Goal: Book appointment/travel/reservation

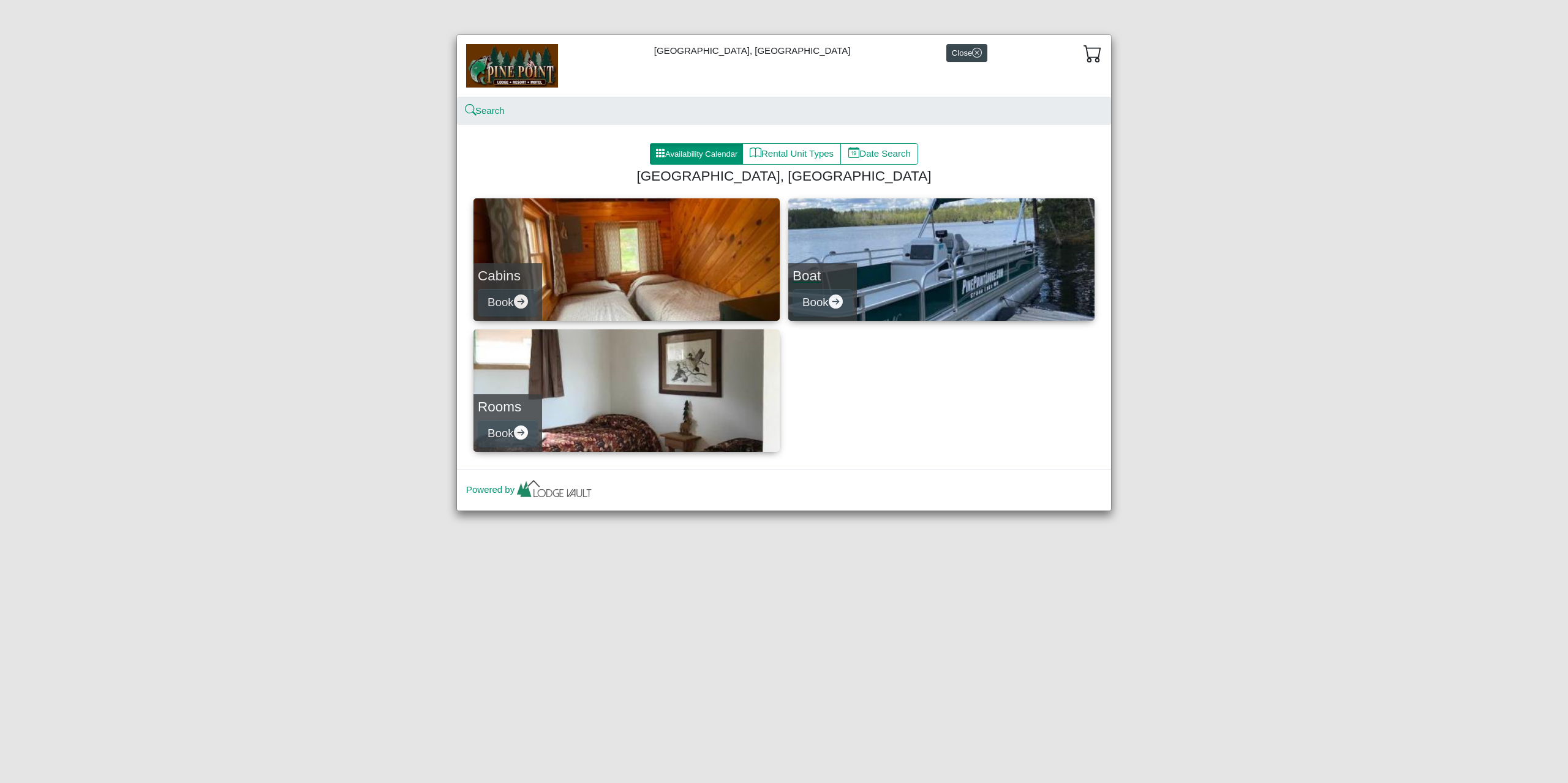
drag, startPoint x: 872, startPoint y: 226, endPoint x: 862, endPoint y: 236, distance: 14.1
click at [862, 236] on link "Boat Book" at bounding box center [941, 260] width 306 height 122
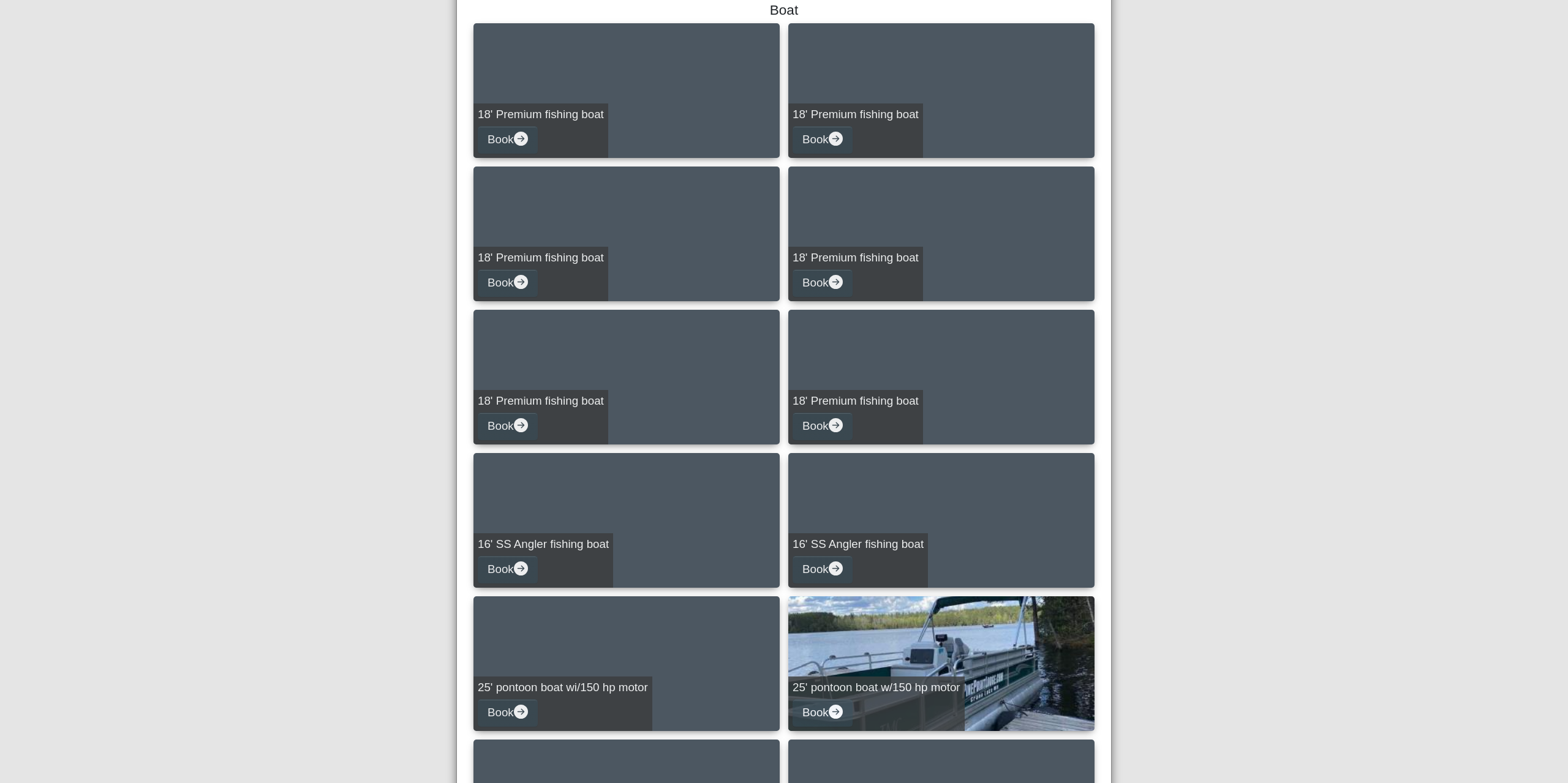
scroll to position [493, 0]
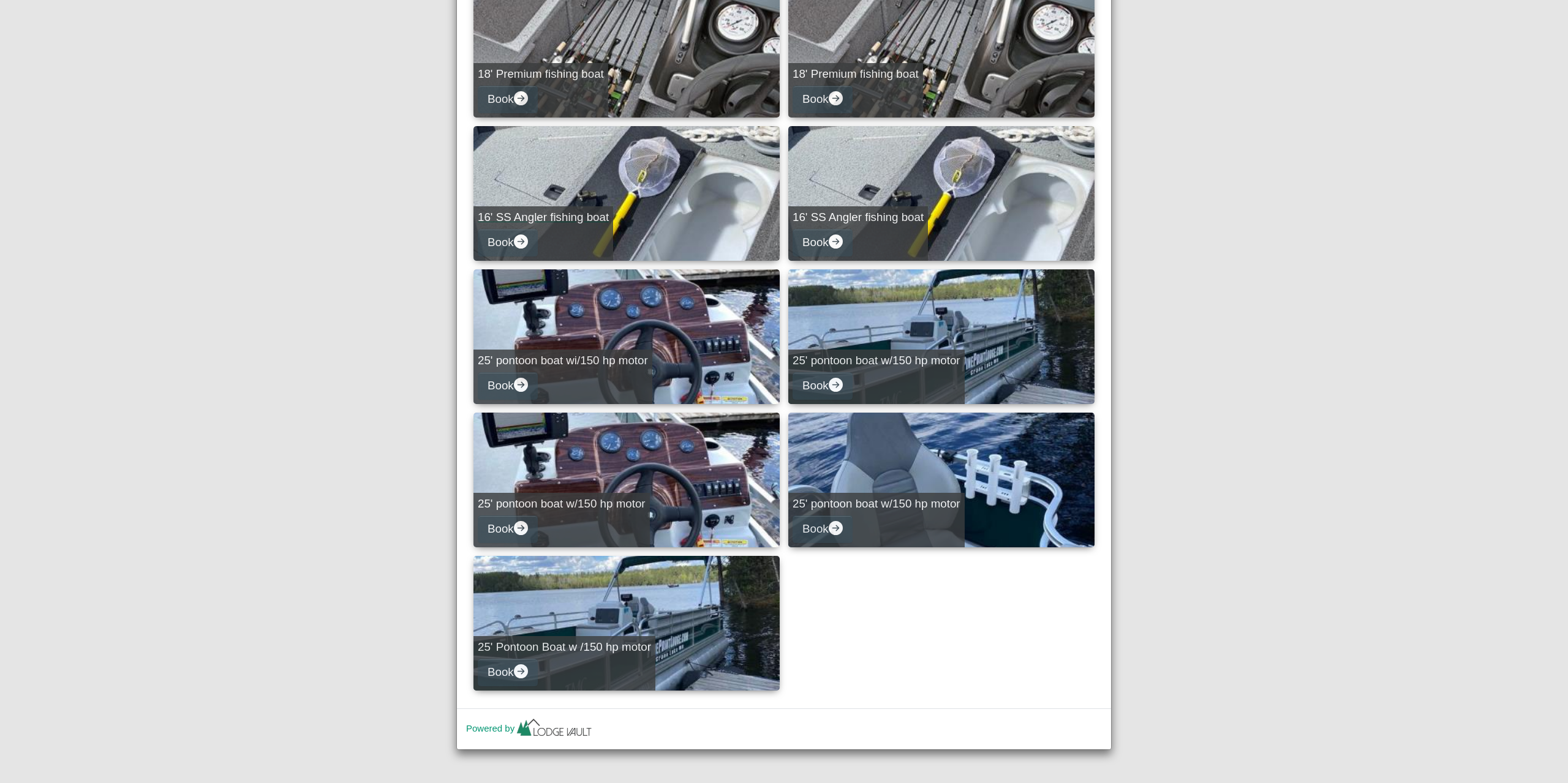
click at [610, 181] on link "16' SS Angler fishing boat Book" at bounding box center [626, 193] width 306 height 135
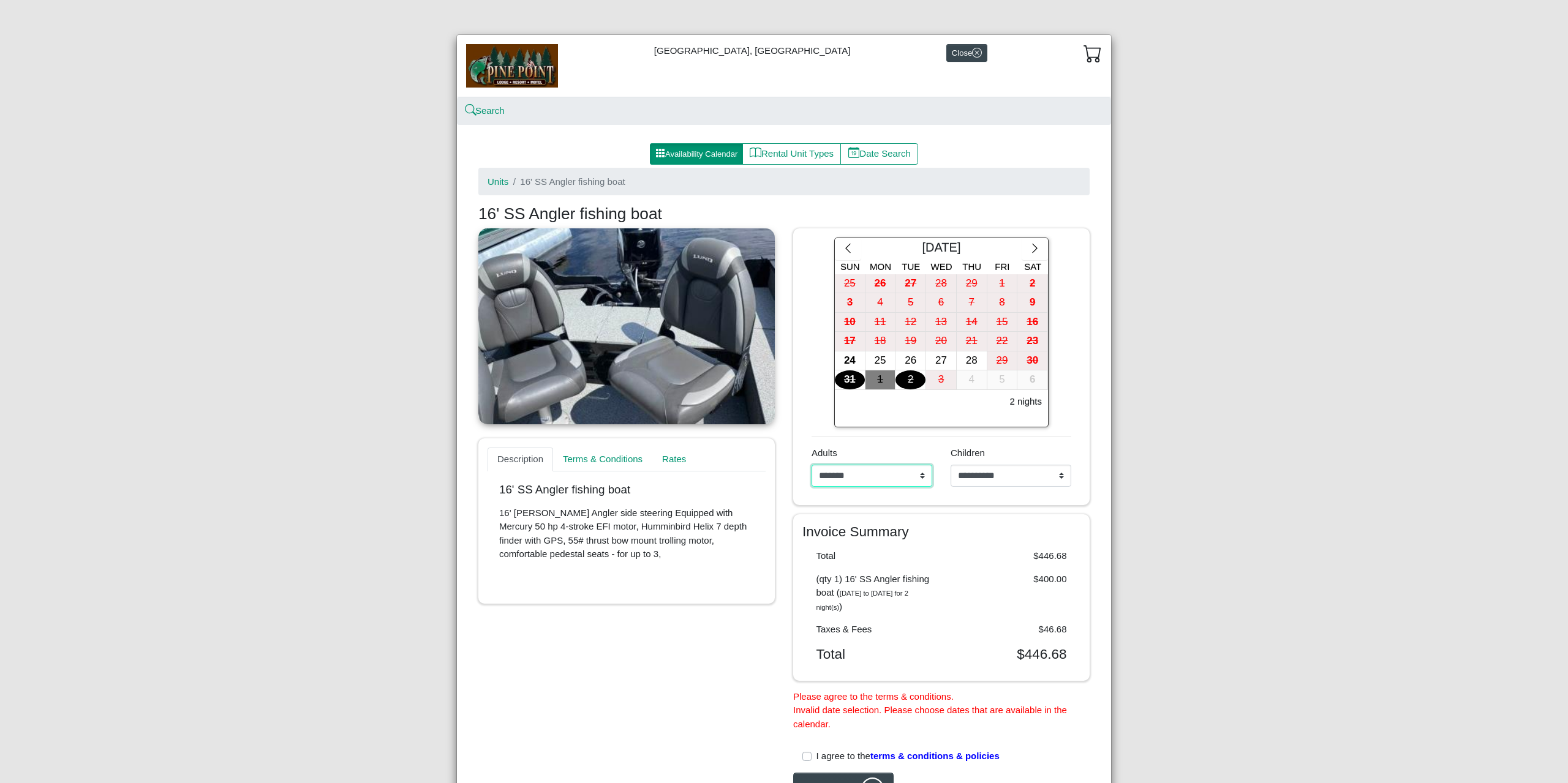
drag, startPoint x: 867, startPoint y: 465, endPoint x: 866, endPoint y: 472, distance: 7.1
click at [867, 465] on select "**********" at bounding box center [871, 476] width 121 height 22
select select "*"
click at [812, 465] on select "**********" at bounding box center [871, 476] width 121 height 22
click at [1033, 244] on icon "chevron right" at bounding box center [1035, 248] width 12 height 12
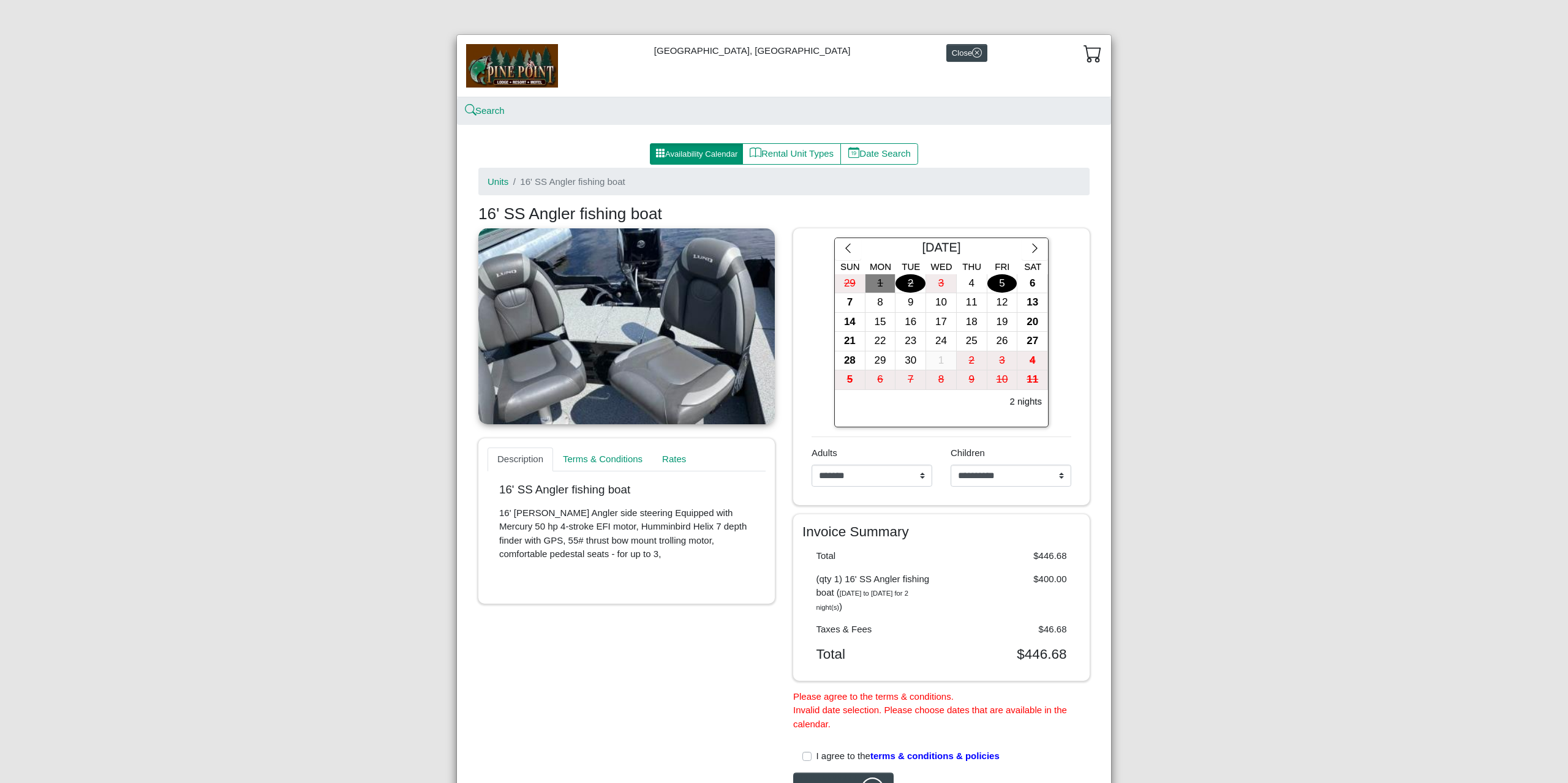
click at [1004, 279] on div "5" at bounding box center [1002, 284] width 30 height 19
click at [1028, 287] on div "6" at bounding box center [1032, 284] width 30 height 19
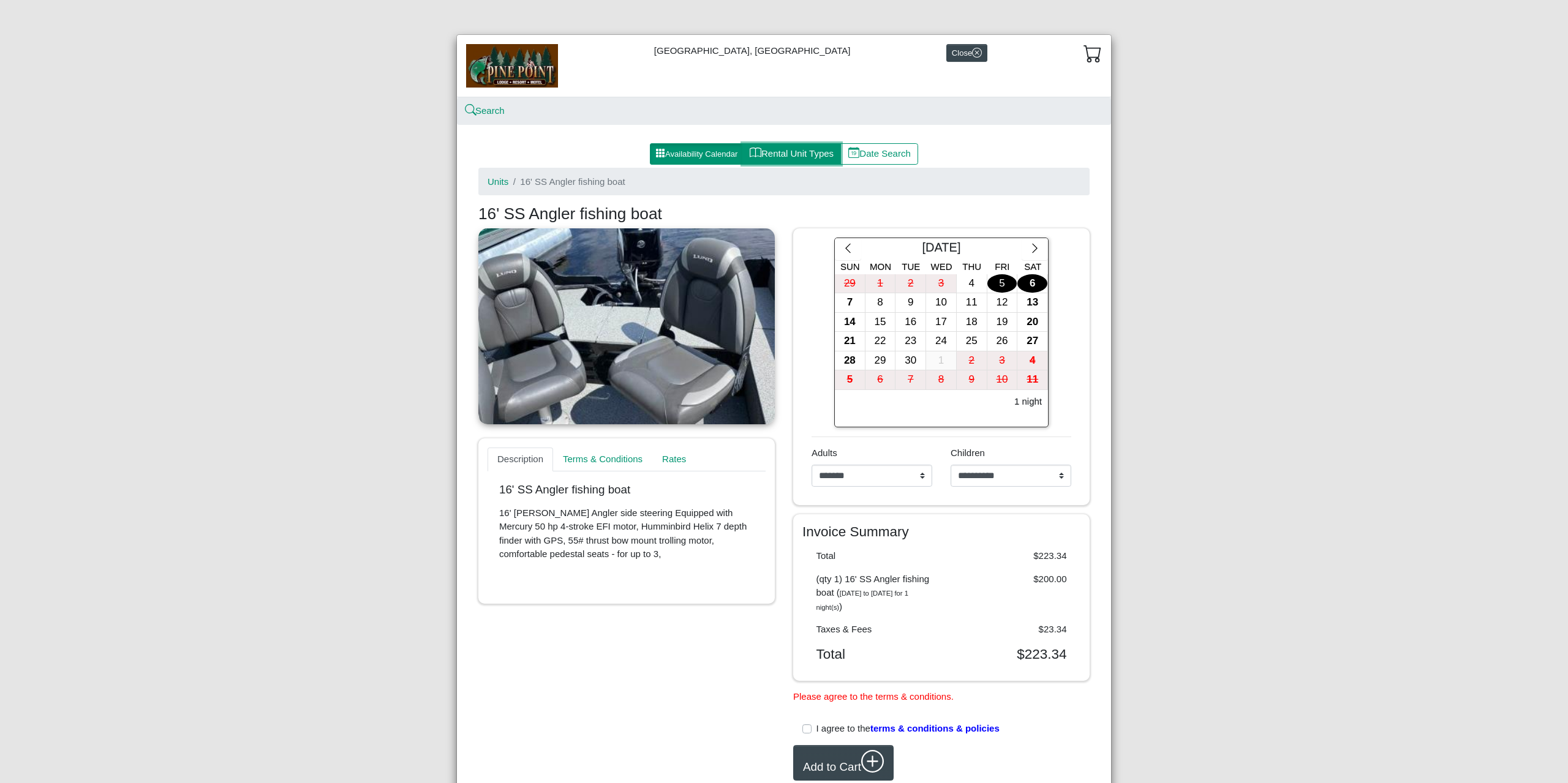
click at [771, 153] on button "Rental Unit Types" at bounding box center [792, 154] width 99 height 22
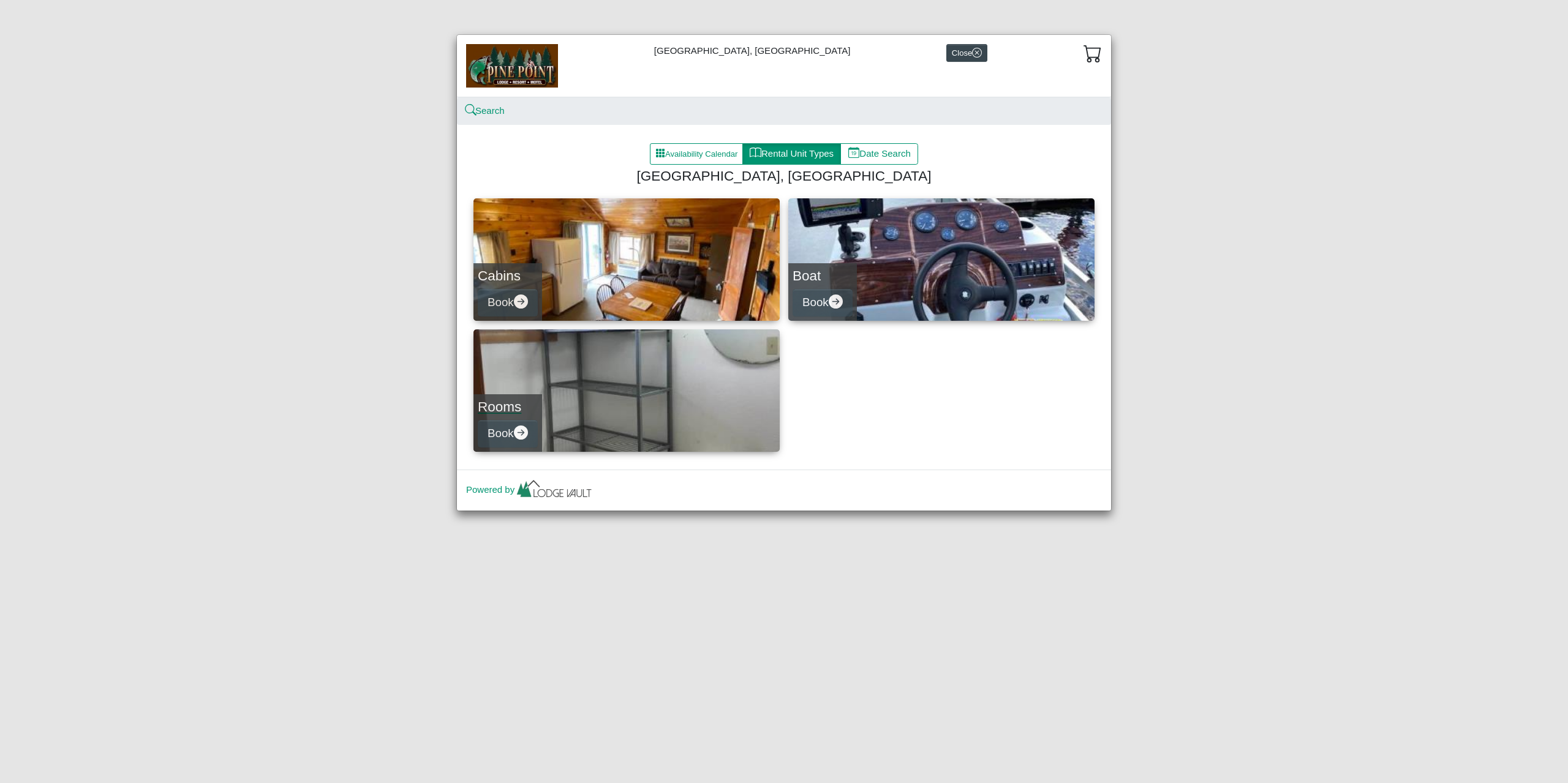
click at [656, 387] on link "Rooms Book" at bounding box center [626, 391] width 306 height 122
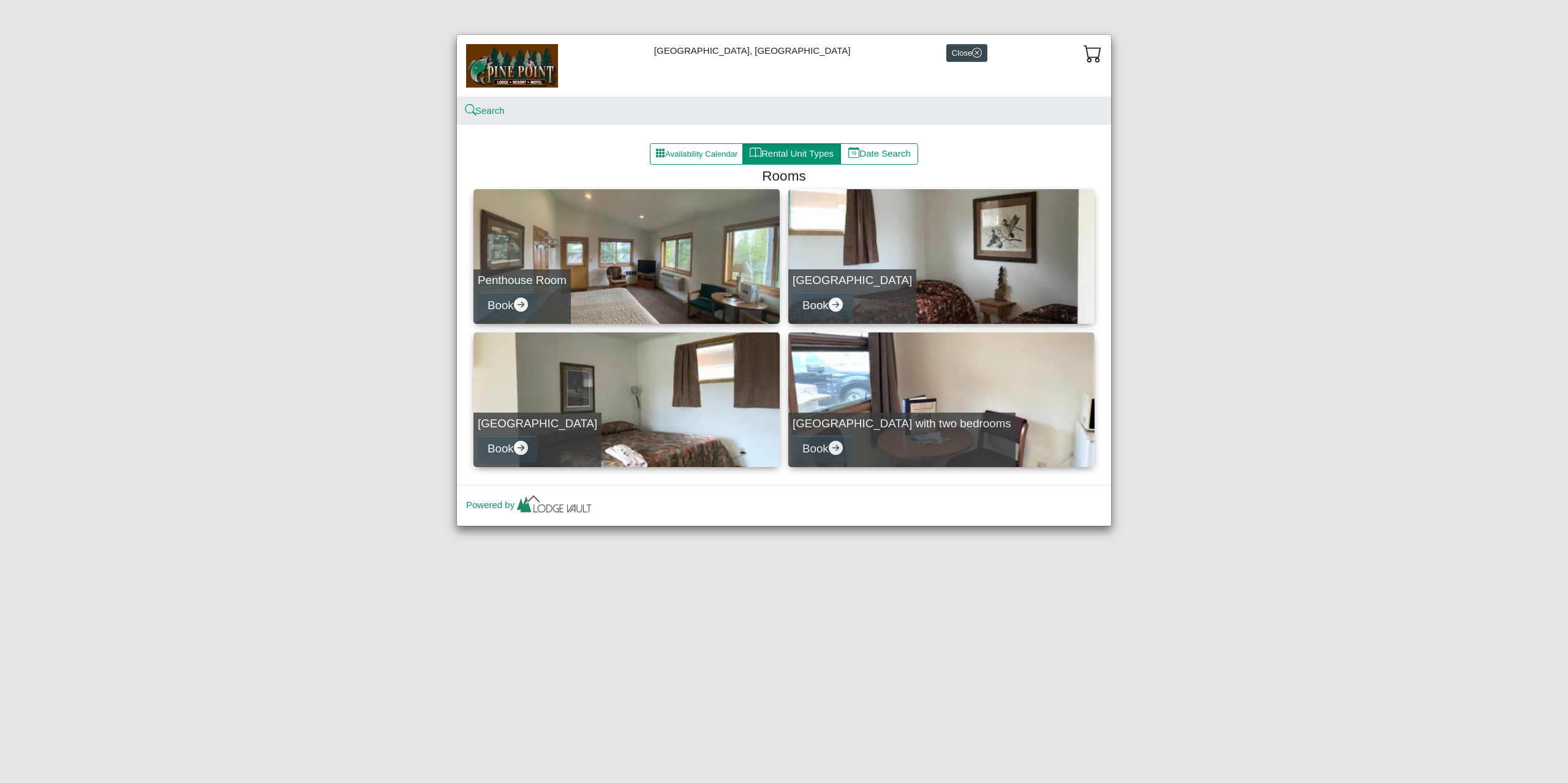
click at [647, 222] on link "Penthouse Room Book" at bounding box center [626, 256] width 306 height 135
select select "*"
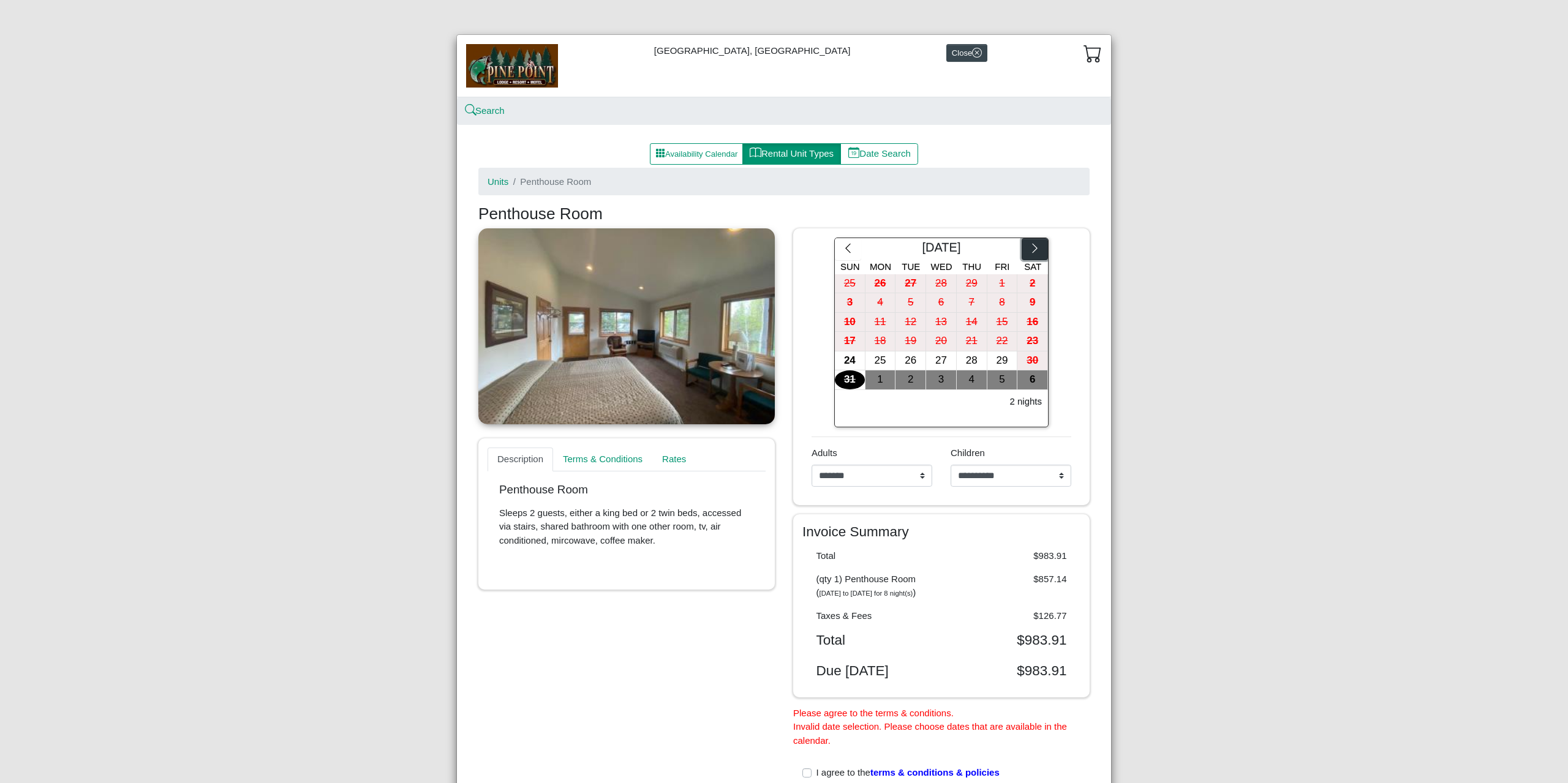
click at [1022, 241] on button "button" at bounding box center [1035, 249] width 27 height 22
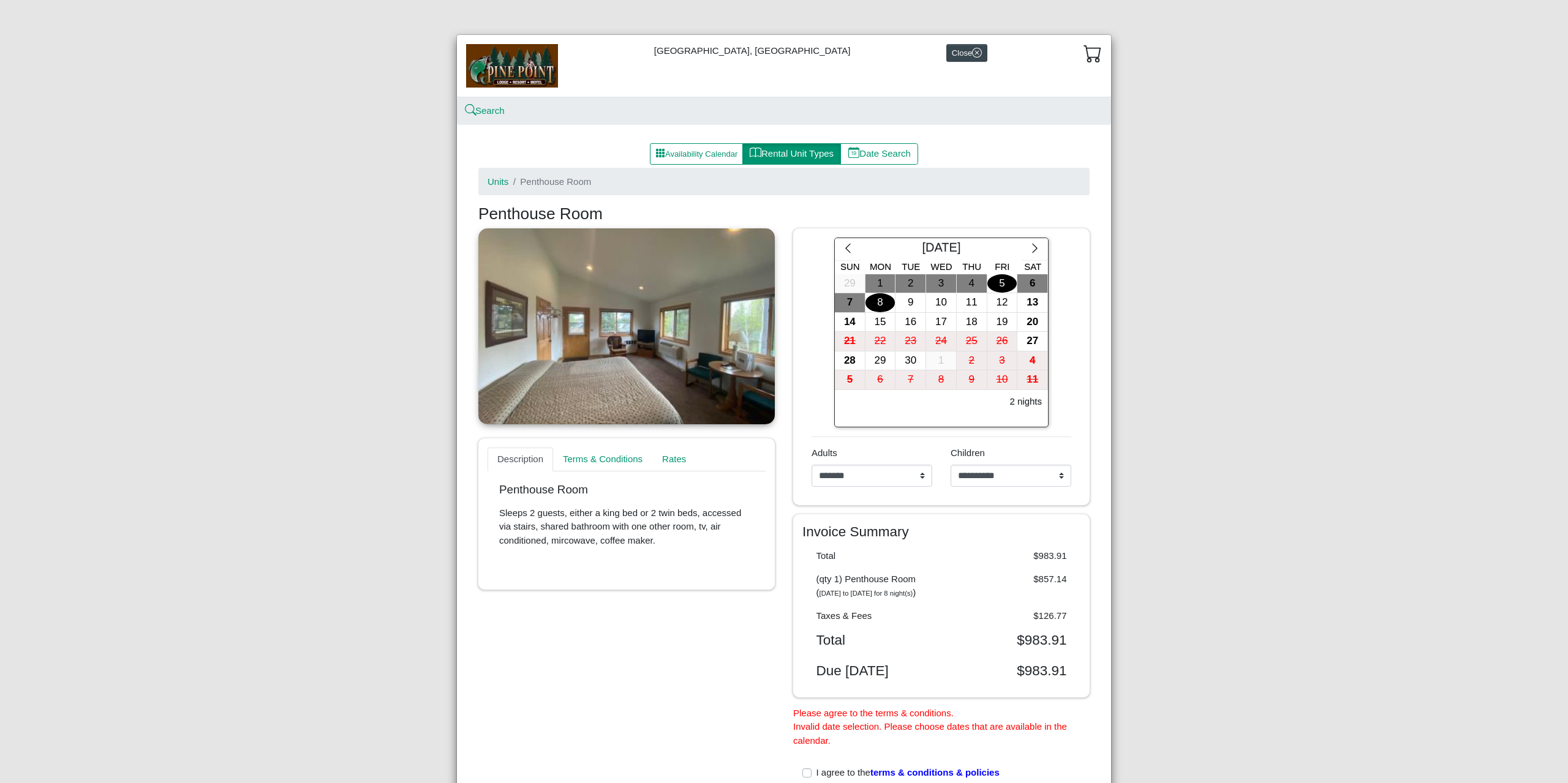
click at [1000, 287] on div "5" at bounding box center [1002, 284] width 30 height 19
click at [1037, 286] on div "6" at bounding box center [1032, 284] width 30 height 19
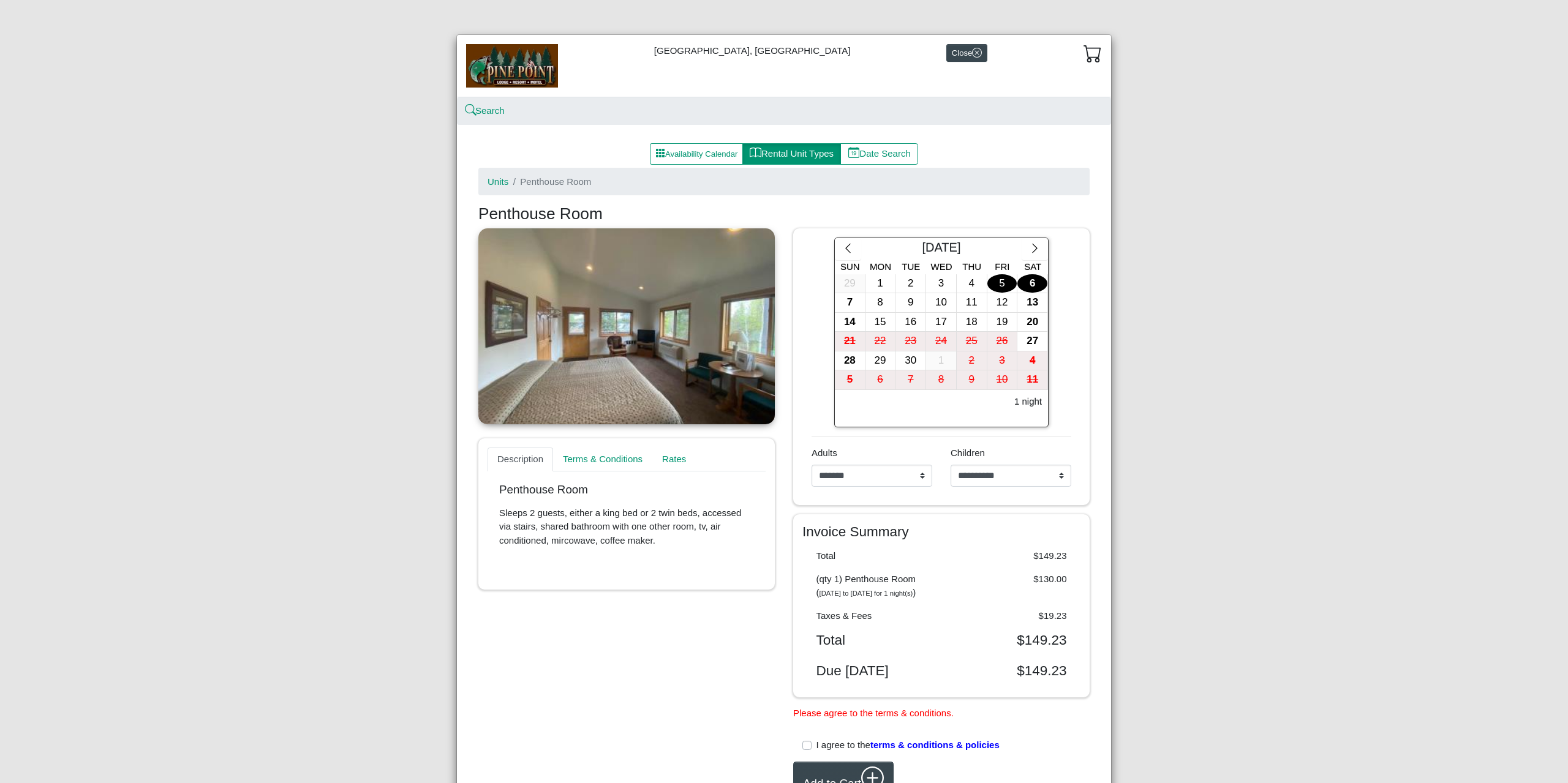
click at [996, 284] on div "5" at bounding box center [1002, 284] width 30 height 19
click at [847, 305] on div "7" at bounding box center [850, 303] width 30 height 19
click at [1001, 289] on div "5" at bounding box center [1002, 284] width 30 height 19
click at [1022, 281] on div "6" at bounding box center [1032, 284] width 30 height 19
click at [609, 460] on link "Terms & Conditions" at bounding box center [606, 460] width 106 height 25
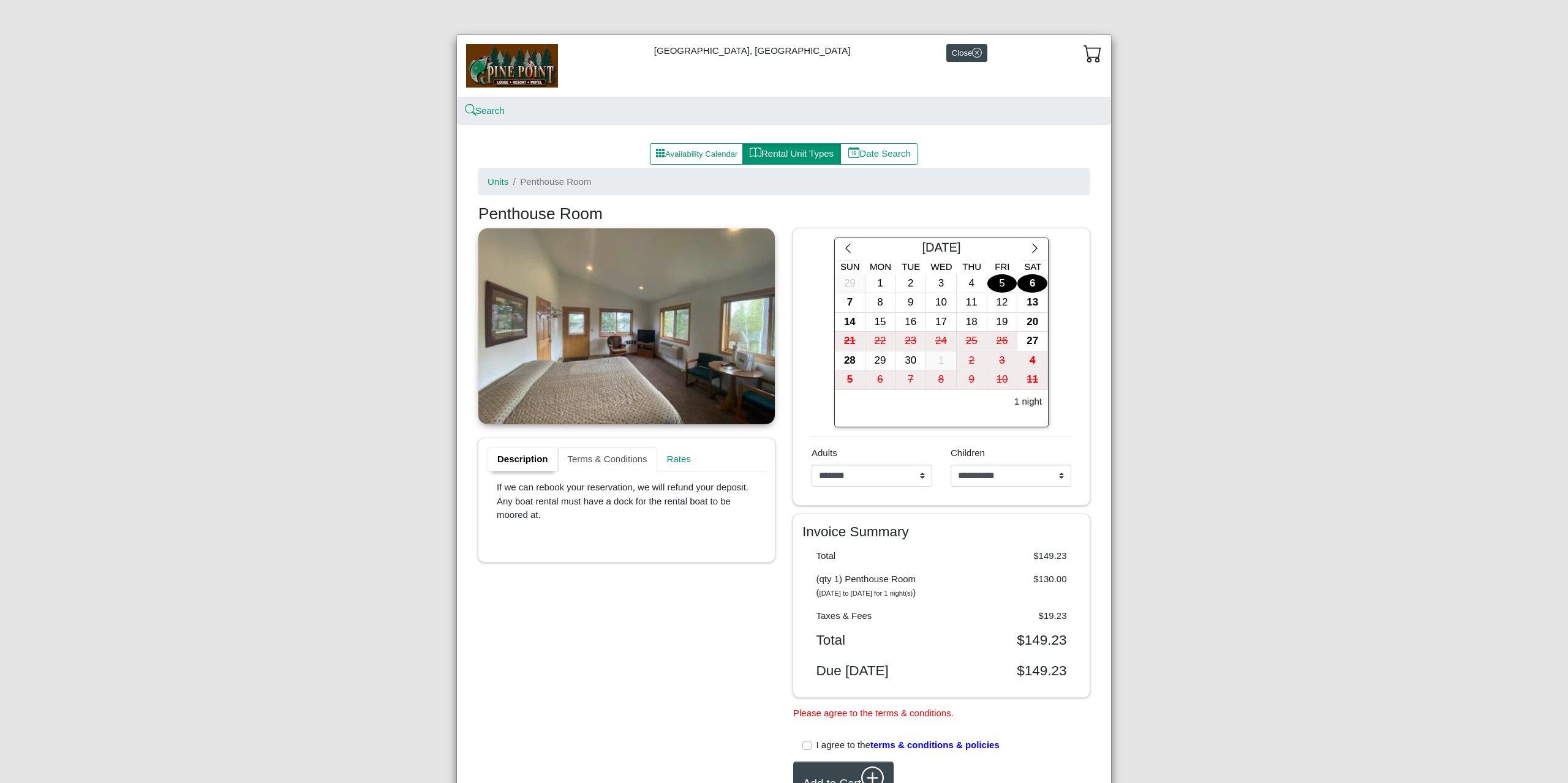
click at [488, 459] on link "Description" at bounding box center [523, 460] width 70 height 25
click at [621, 463] on link "Terms & Conditions" at bounding box center [606, 460] width 106 height 25
click at [682, 462] on link "Rates" at bounding box center [674, 460] width 44 height 25
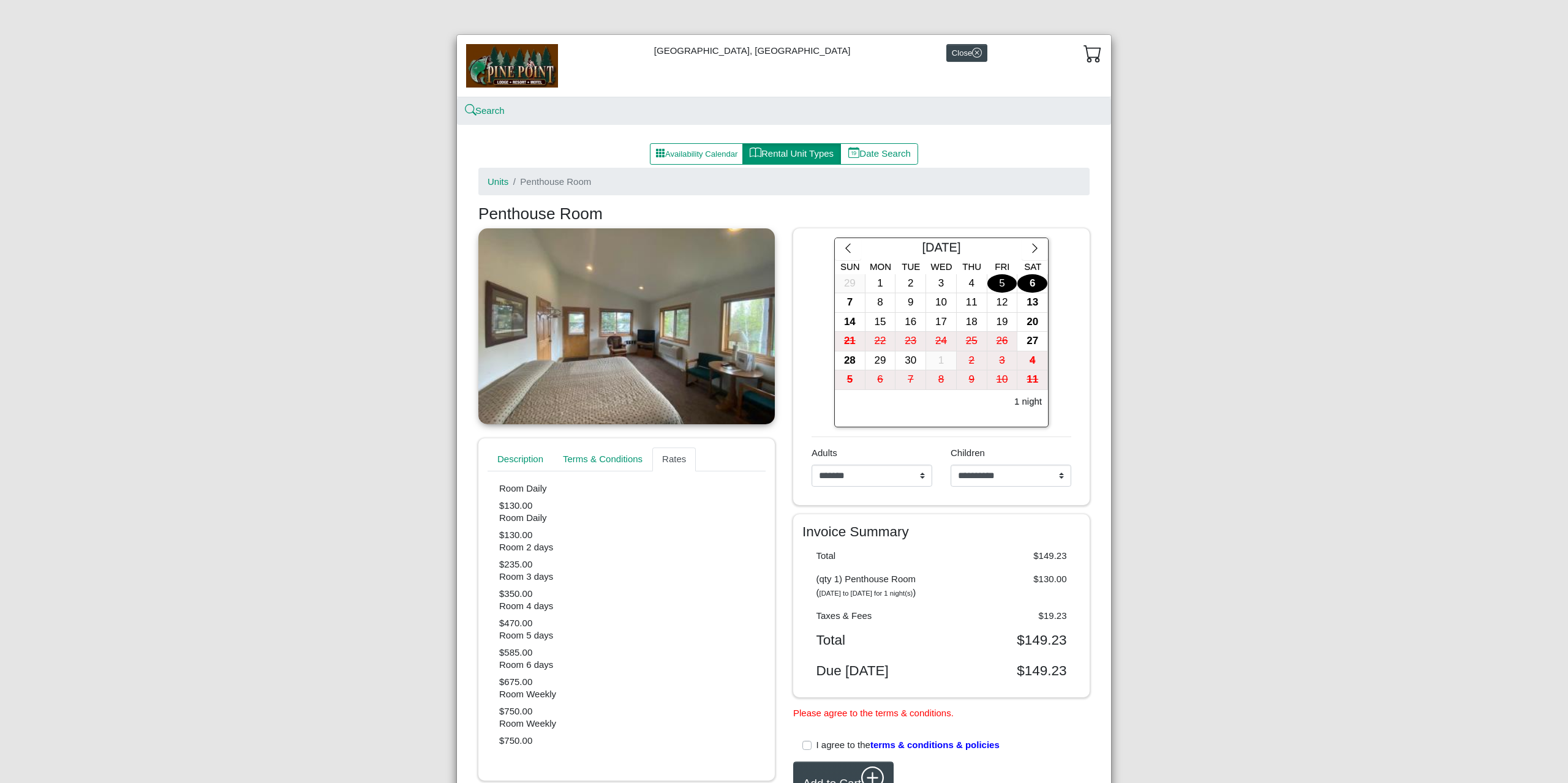
drag, startPoint x: 510, startPoint y: 546, endPoint x: 530, endPoint y: 627, distance: 83.4
click at [530, 625] on div "Room Daily $130.00 Room Daily $130.00 Room 2 days $235.00 Room 3 days $350.00 R…" at bounding box center [627, 616] width 278 height 288
drag, startPoint x: 530, startPoint y: 627, endPoint x: 541, endPoint y: 637, distance: 14.9
click at [530, 628] on div "Room Daily $130.00 Room Daily $130.00 Room 2 days $235.00 Room 3 days $350.00 R…" at bounding box center [627, 616] width 278 height 288
click at [689, 159] on button "Availability Calendar" at bounding box center [696, 154] width 93 height 22
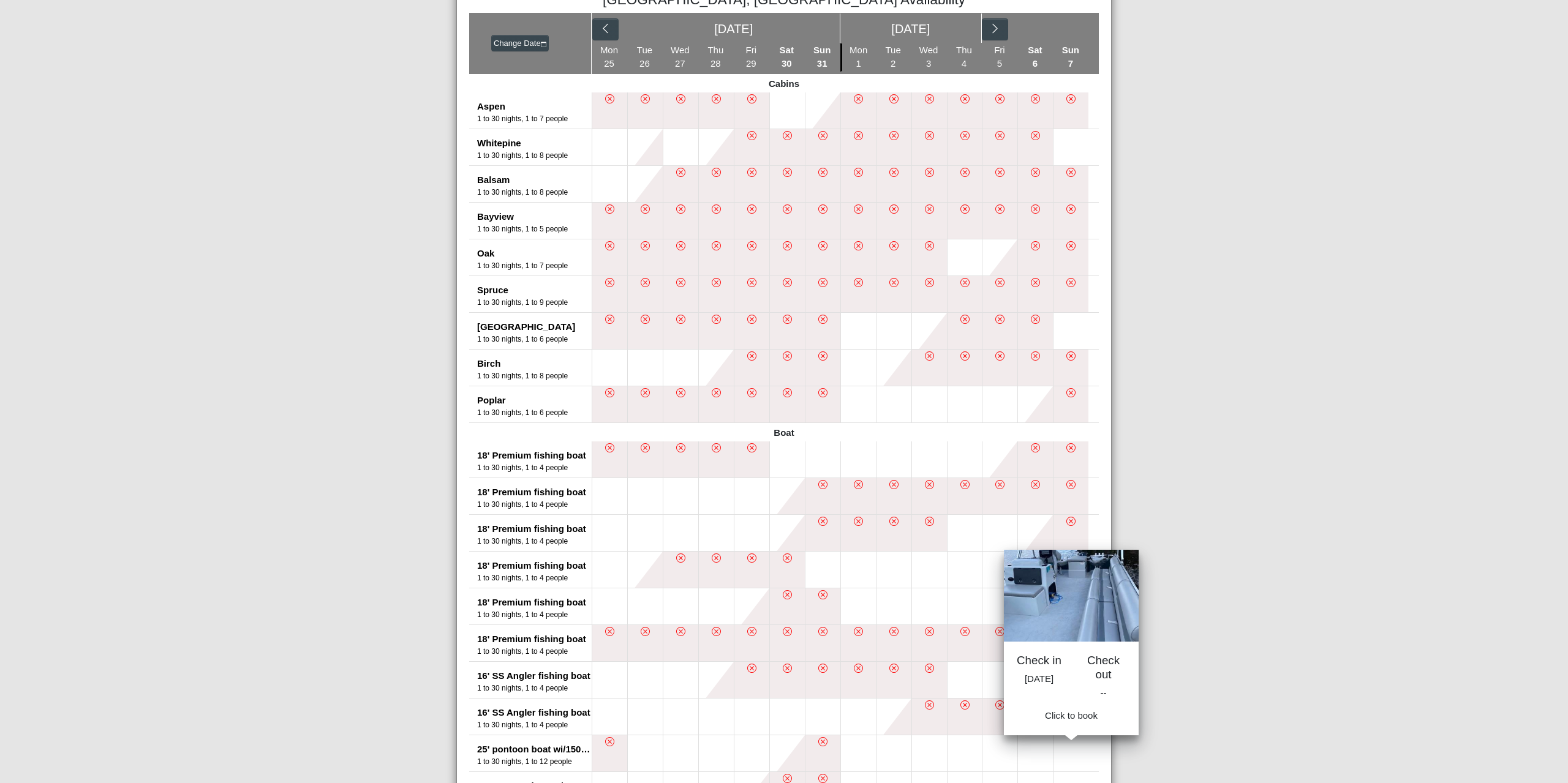
scroll to position [612, 0]
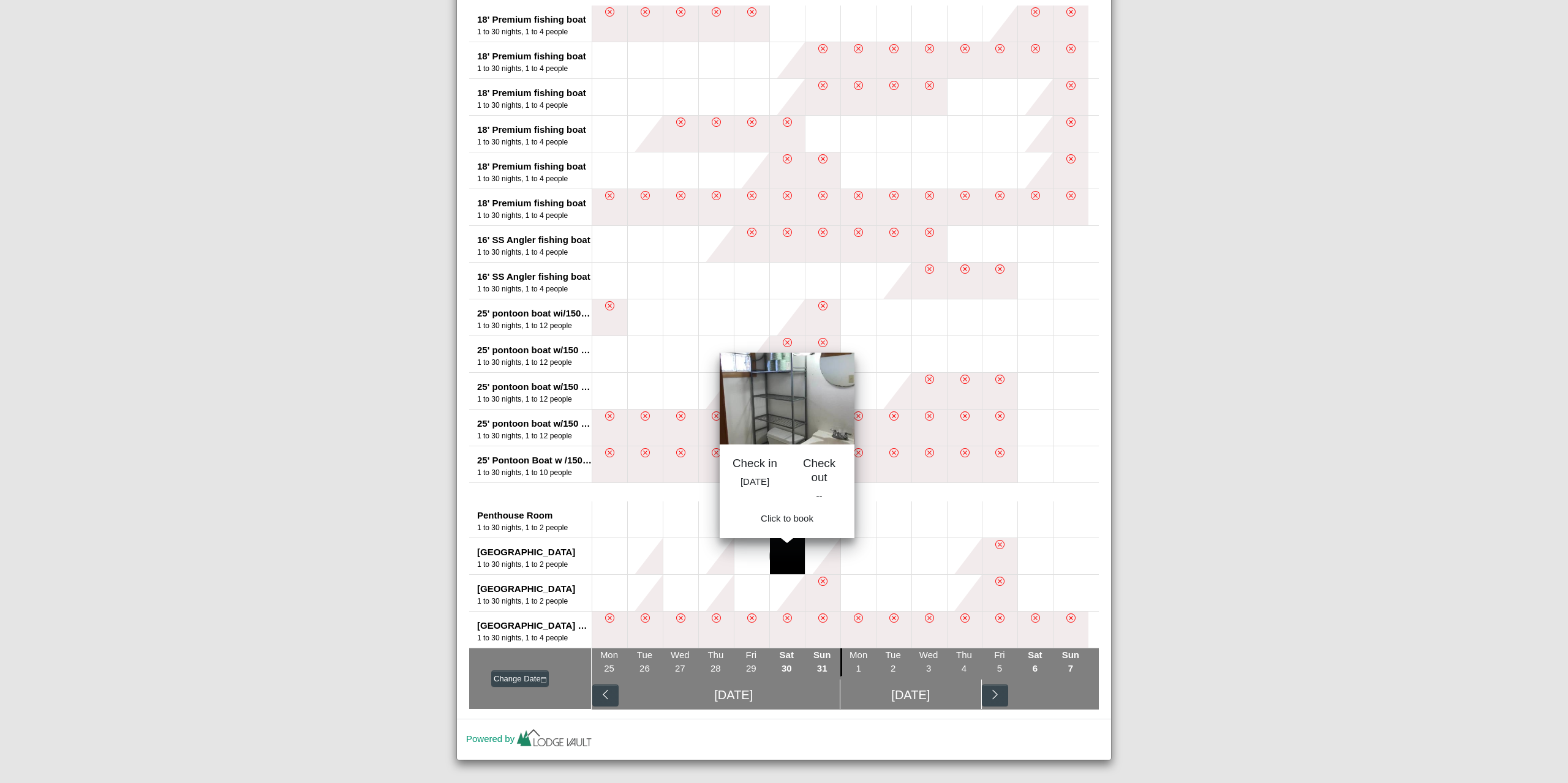
click at [784, 559] on button at bounding box center [787, 556] width 35 height 36
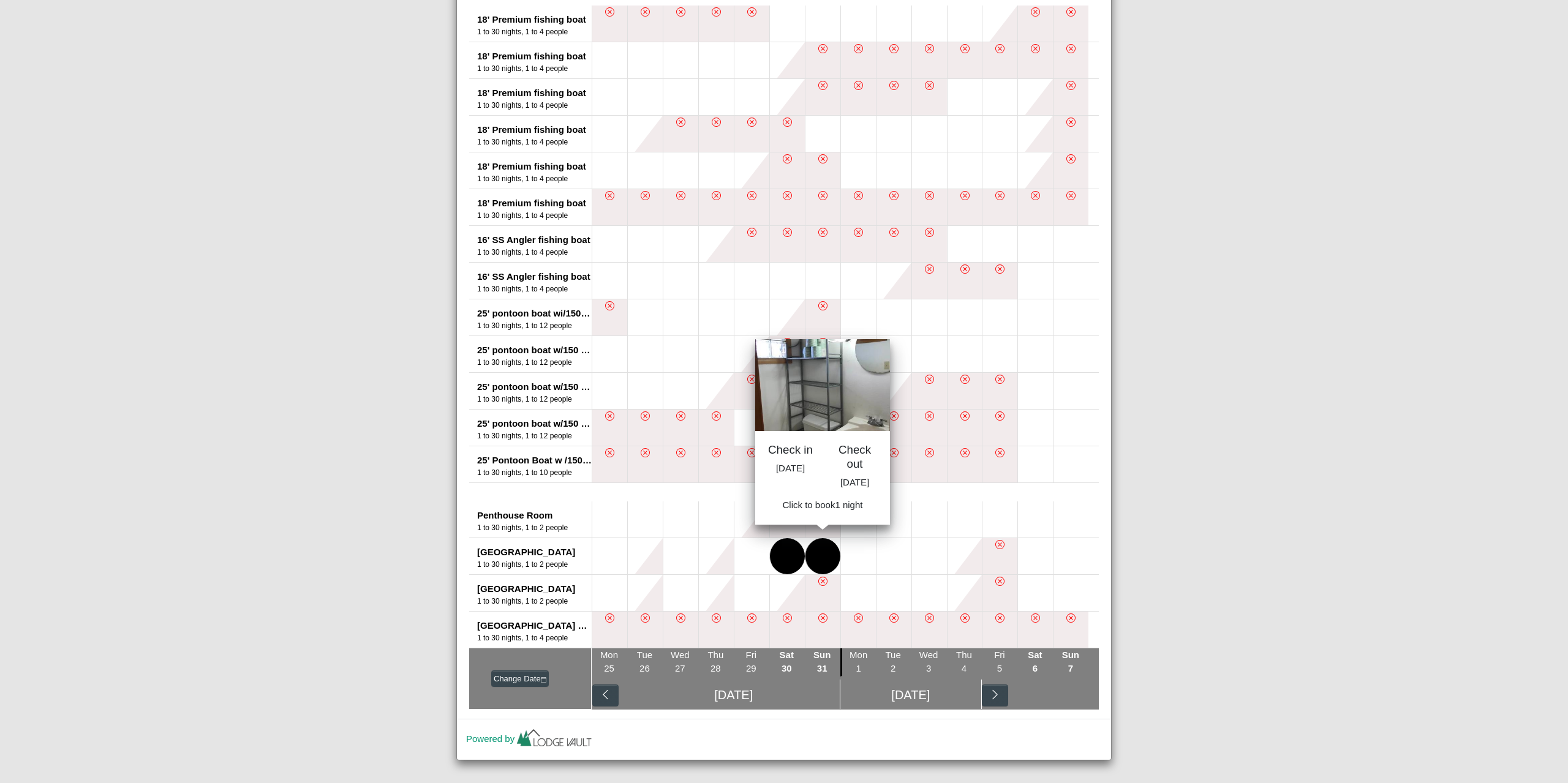
click at [823, 562] on button at bounding box center [823, 556] width 35 height 36
click at [821, 514] on span "Book 1 night" at bounding box center [822, 509] width 51 height 11
select select "*"
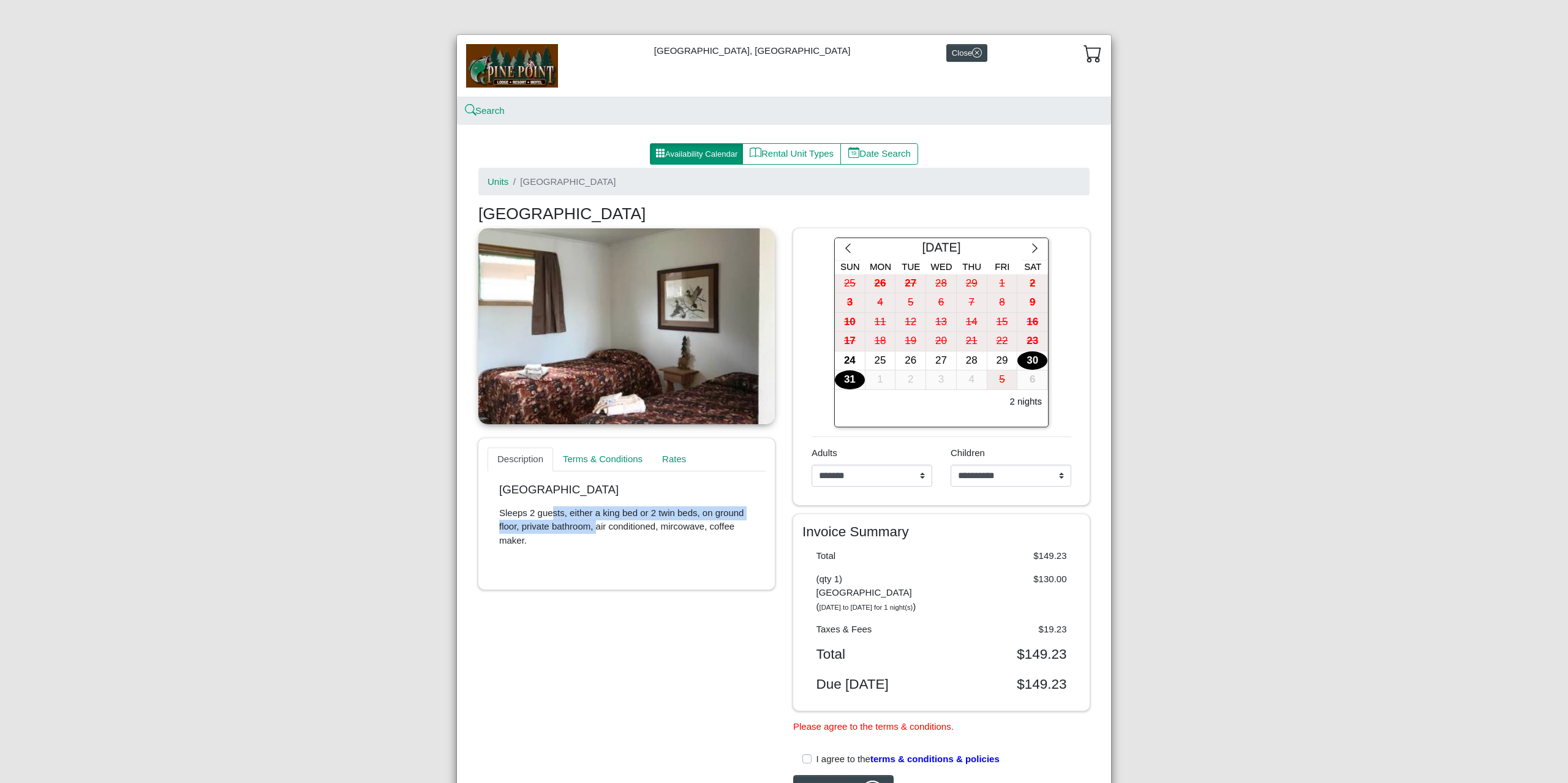
drag, startPoint x: 544, startPoint y: 513, endPoint x: 586, endPoint y: 526, distance: 44.0
click at [590, 525] on p "Sleeps 2 guests, either a king bed or 2 twin beds, on ground floor, private bat…" at bounding box center [627, 527] width 255 height 41
click at [586, 526] on p "Sleeps 2 guests, either a king bed or 2 twin beds, on ground floor, private bat…" at bounding box center [627, 527] width 255 height 41
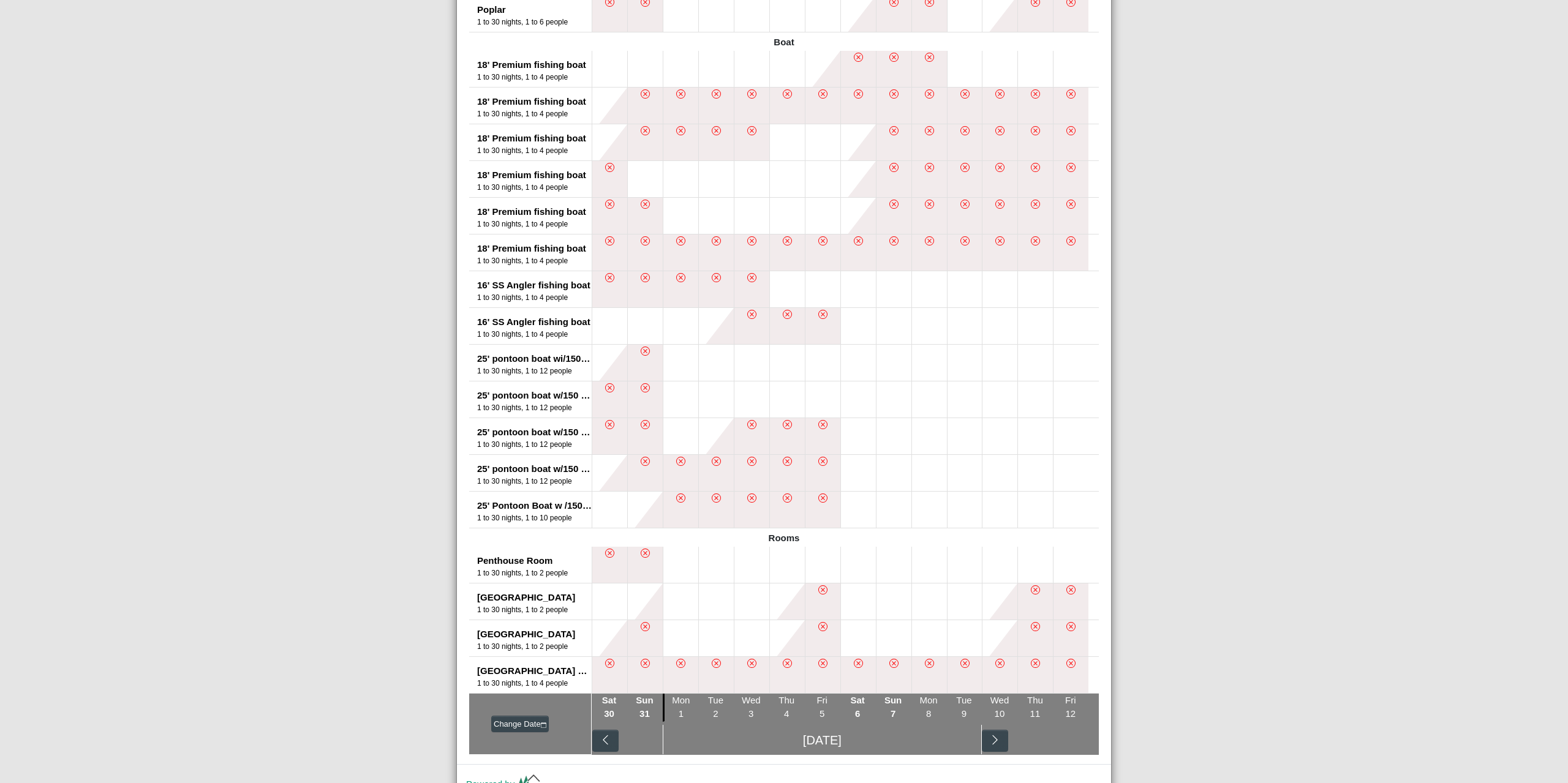
scroll to position [623, 0]
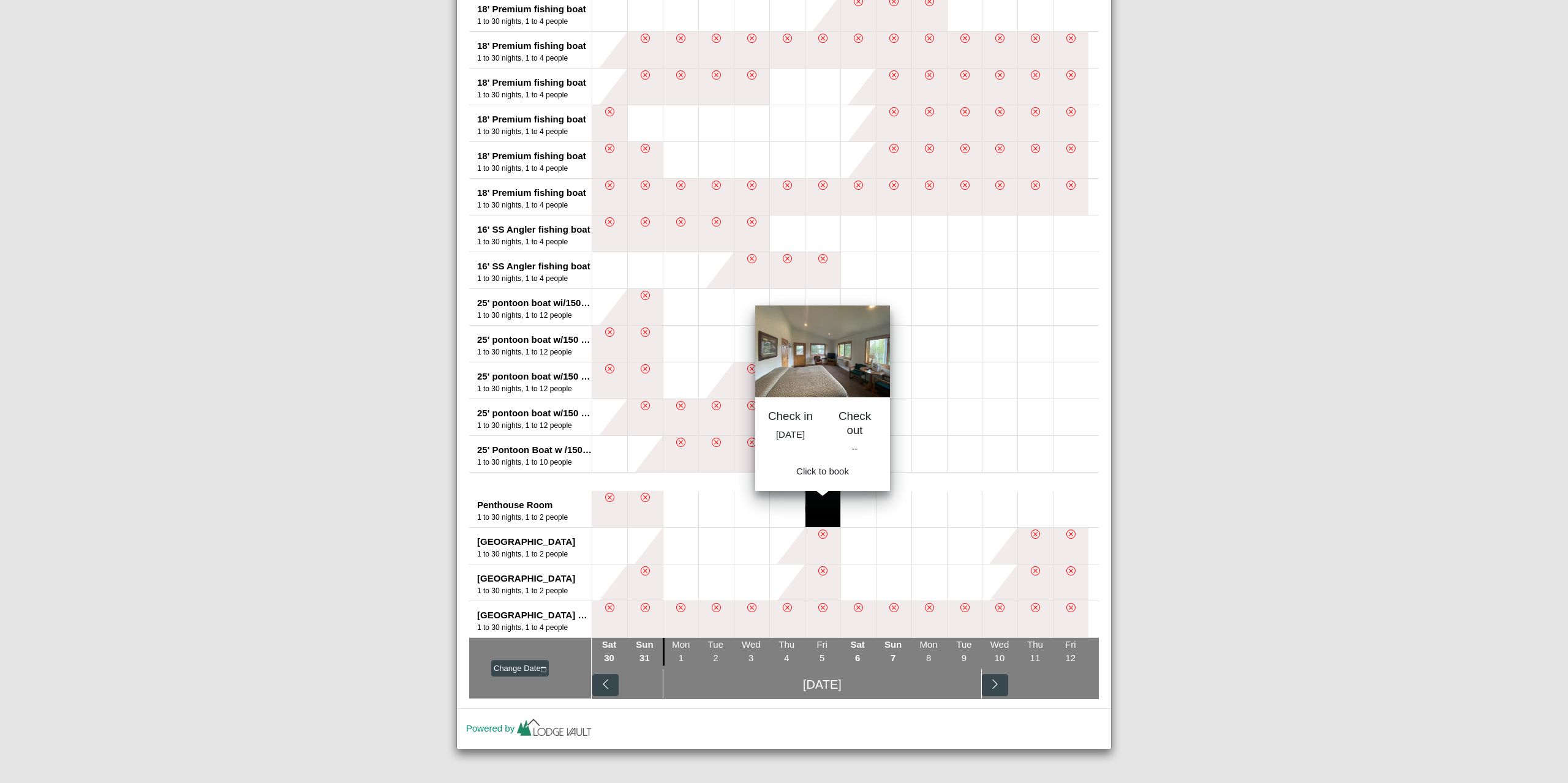
click at [819, 510] on button at bounding box center [823, 509] width 35 height 36
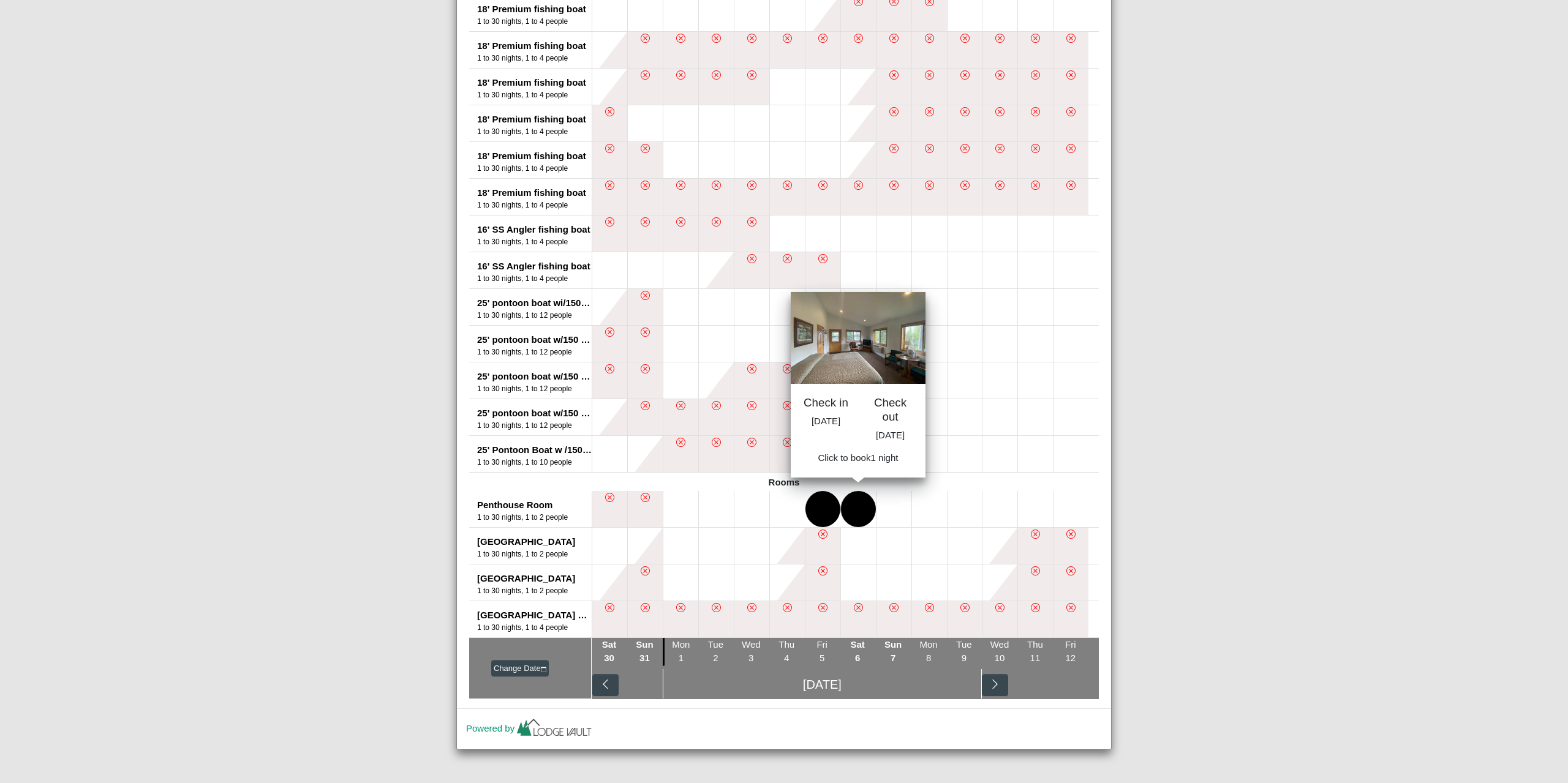
click at [855, 515] on button at bounding box center [858, 509] width 35 height 36
click at [856, 467] on span "Book 1 night" at bounding box center [858, 461] width 51 height 11
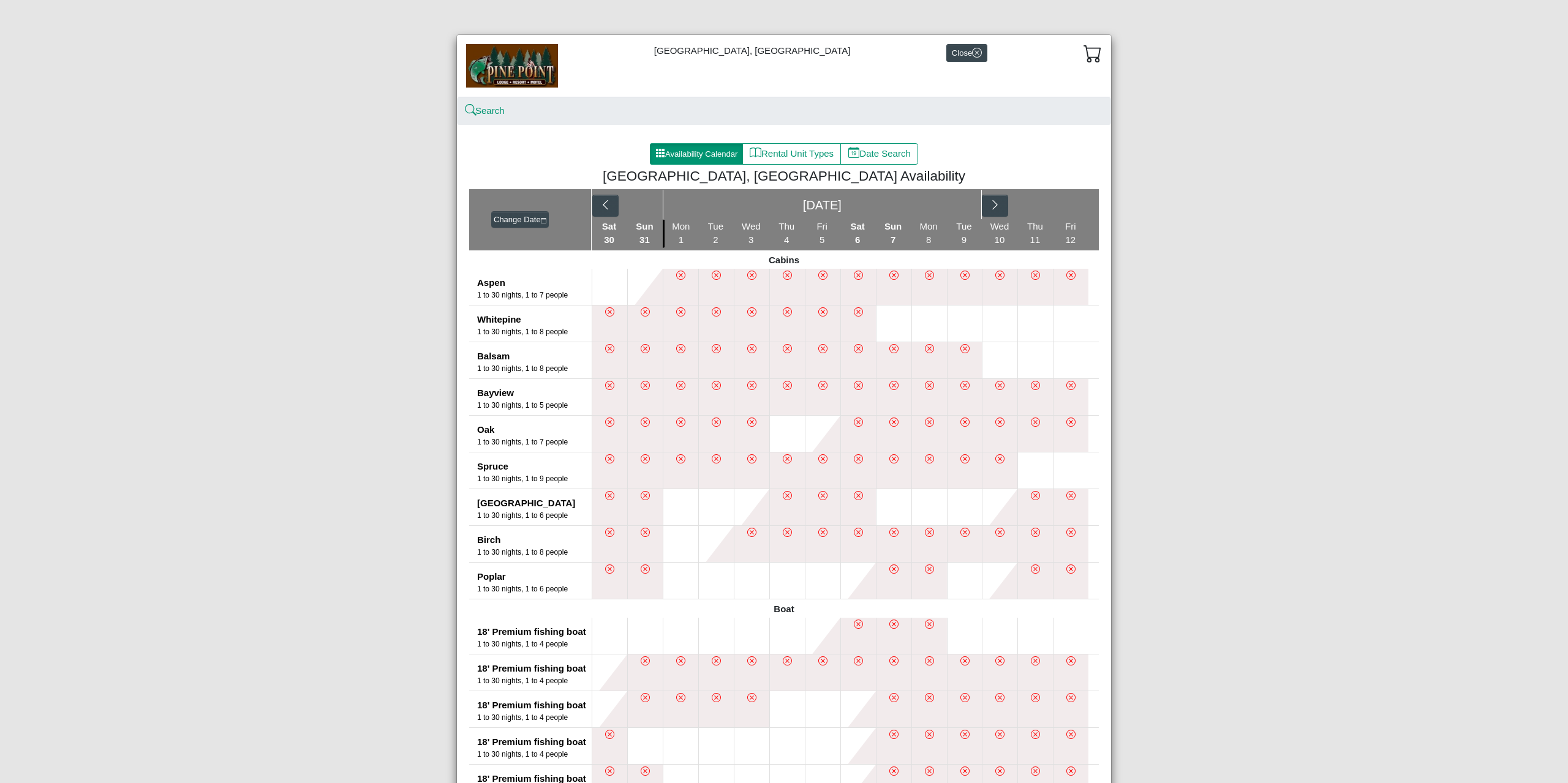
select select "*"
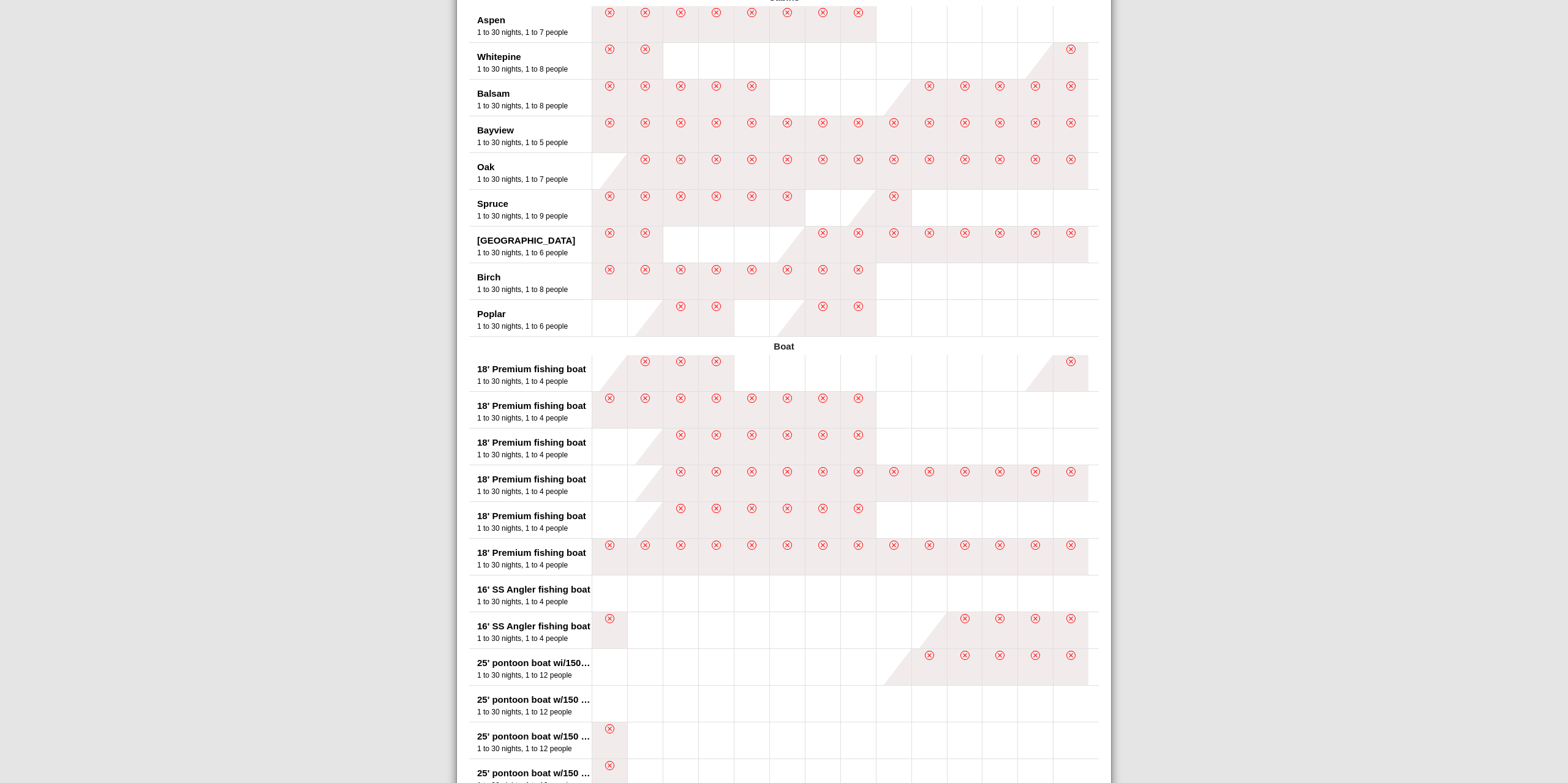
scroll to position [623, 0]
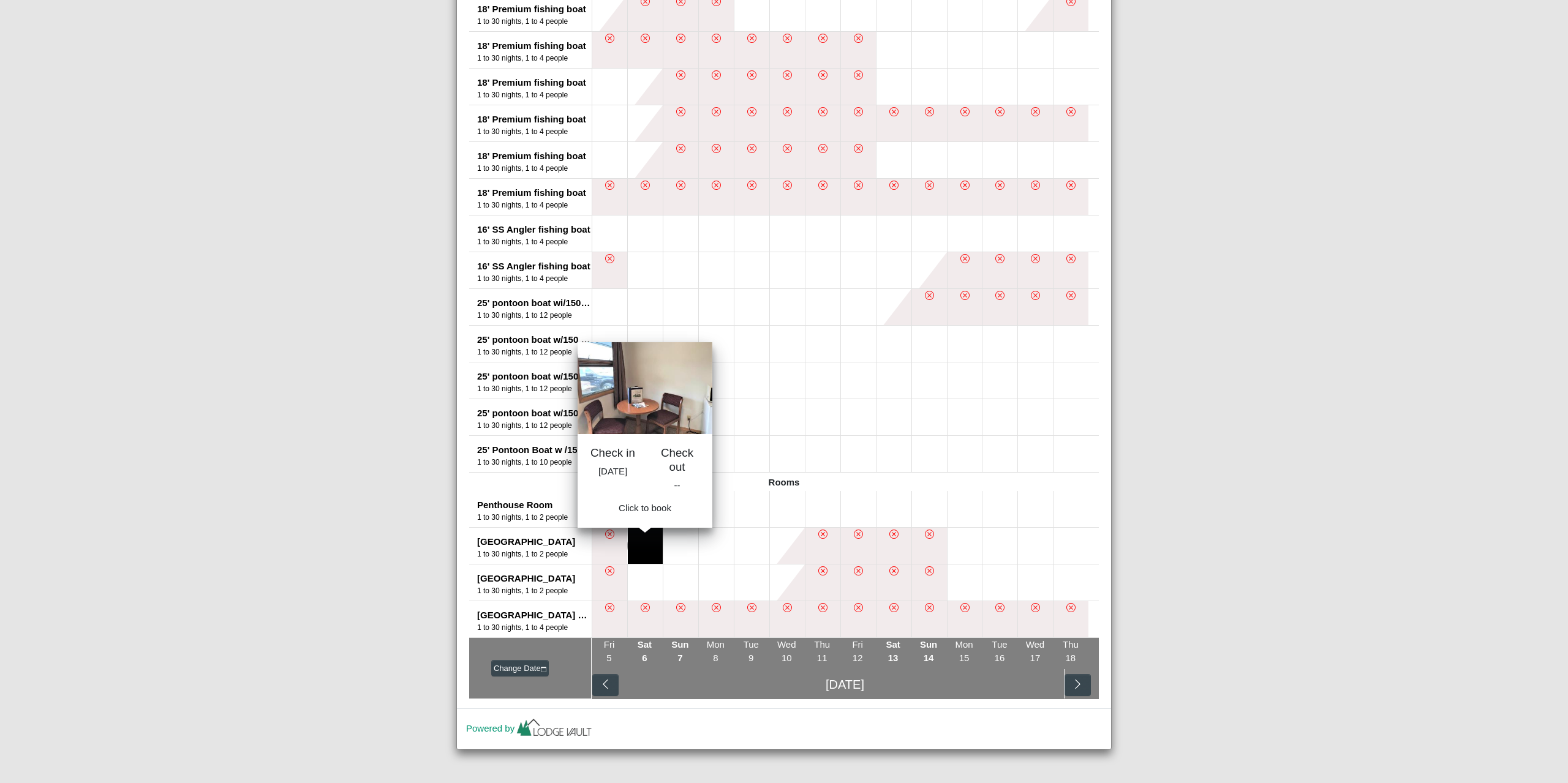
click at [642, 548] on button at bounding box center [645, 546] width 35 height 36
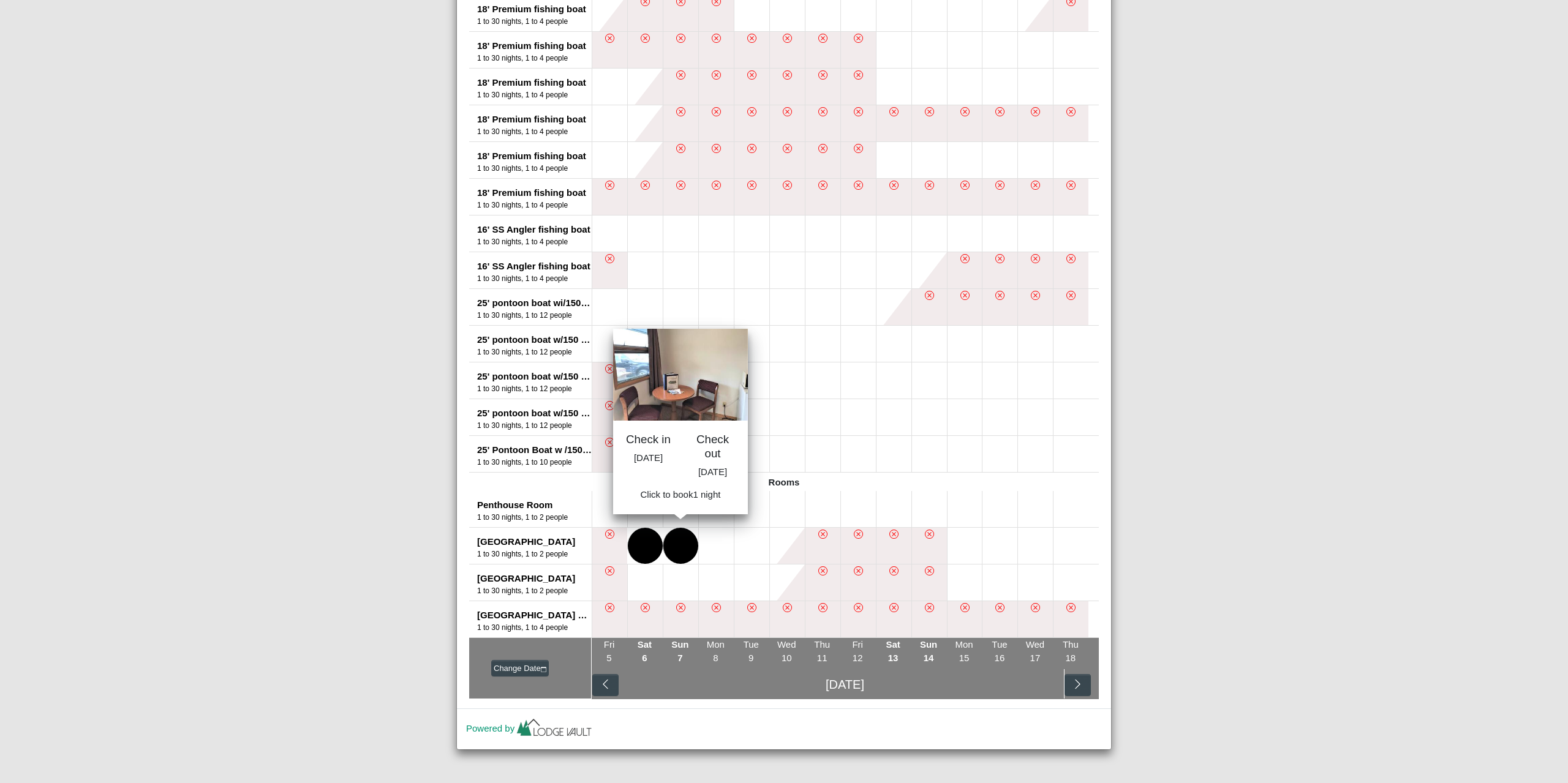
click at [674, 548] on button at bounding box center [680, 546] width 35 height 36
click at [679, 504] on span "Book 1 night" at bounding box center [680, 498] width 51 height 11
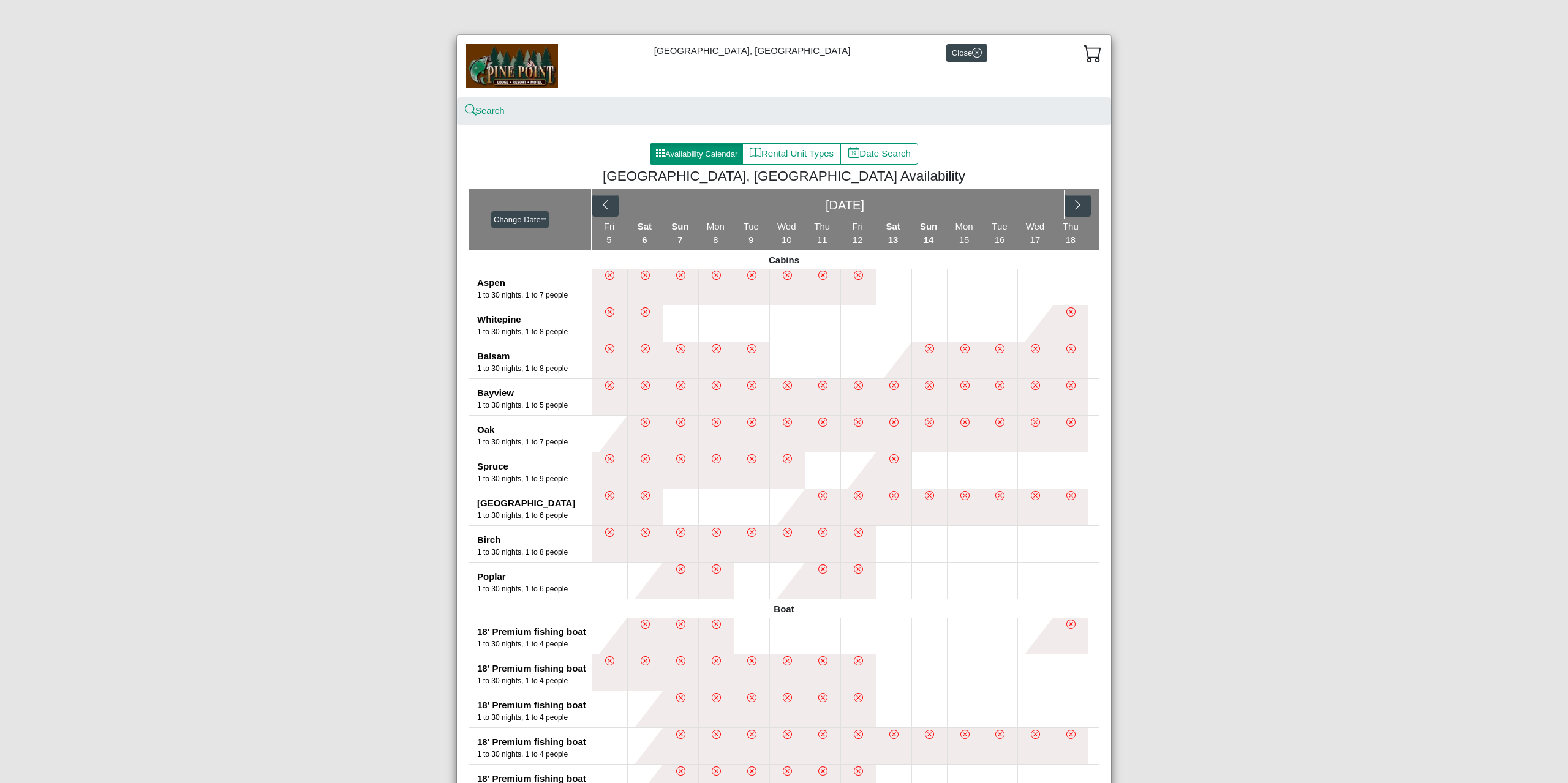
select select "*"
